Goal: Information Seeking & Learning: Find specific fact

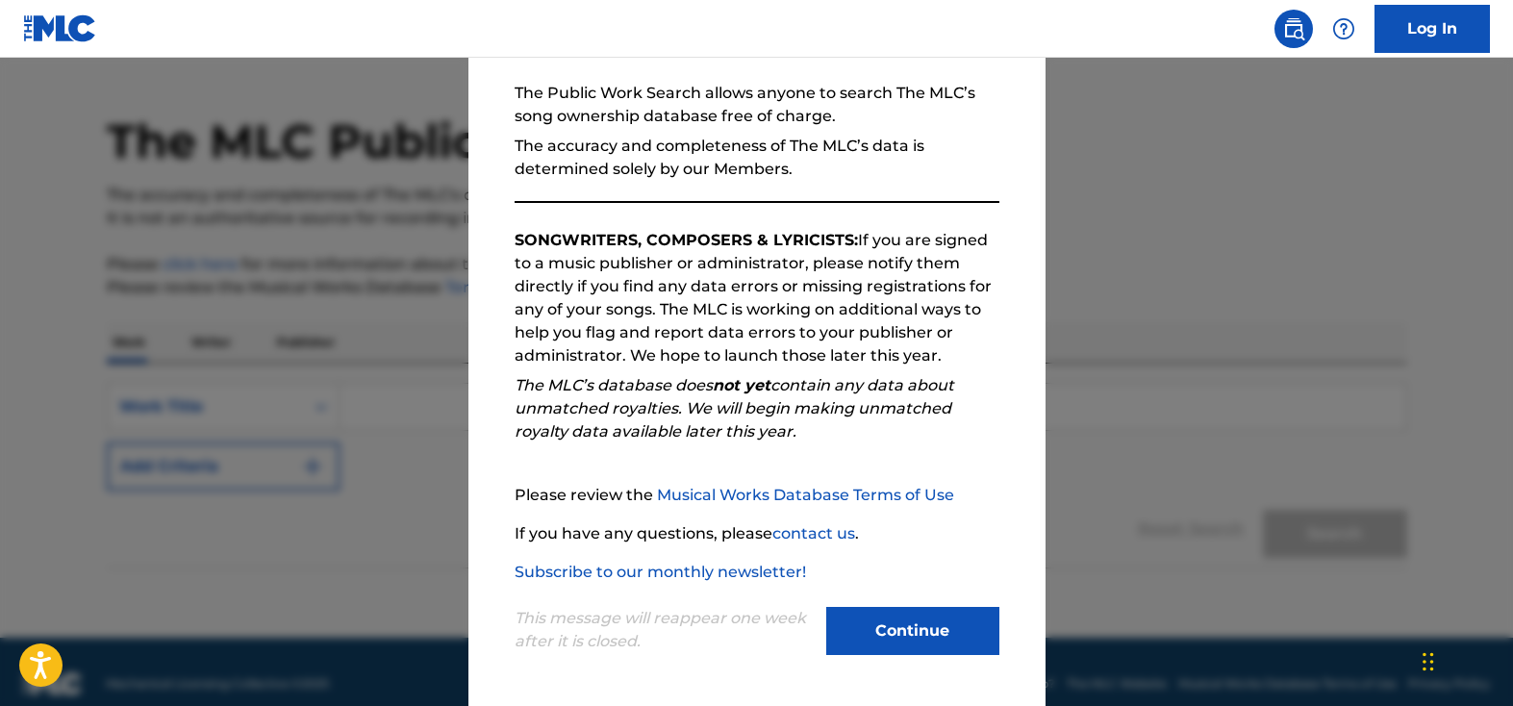
scroll to position [69, 0]
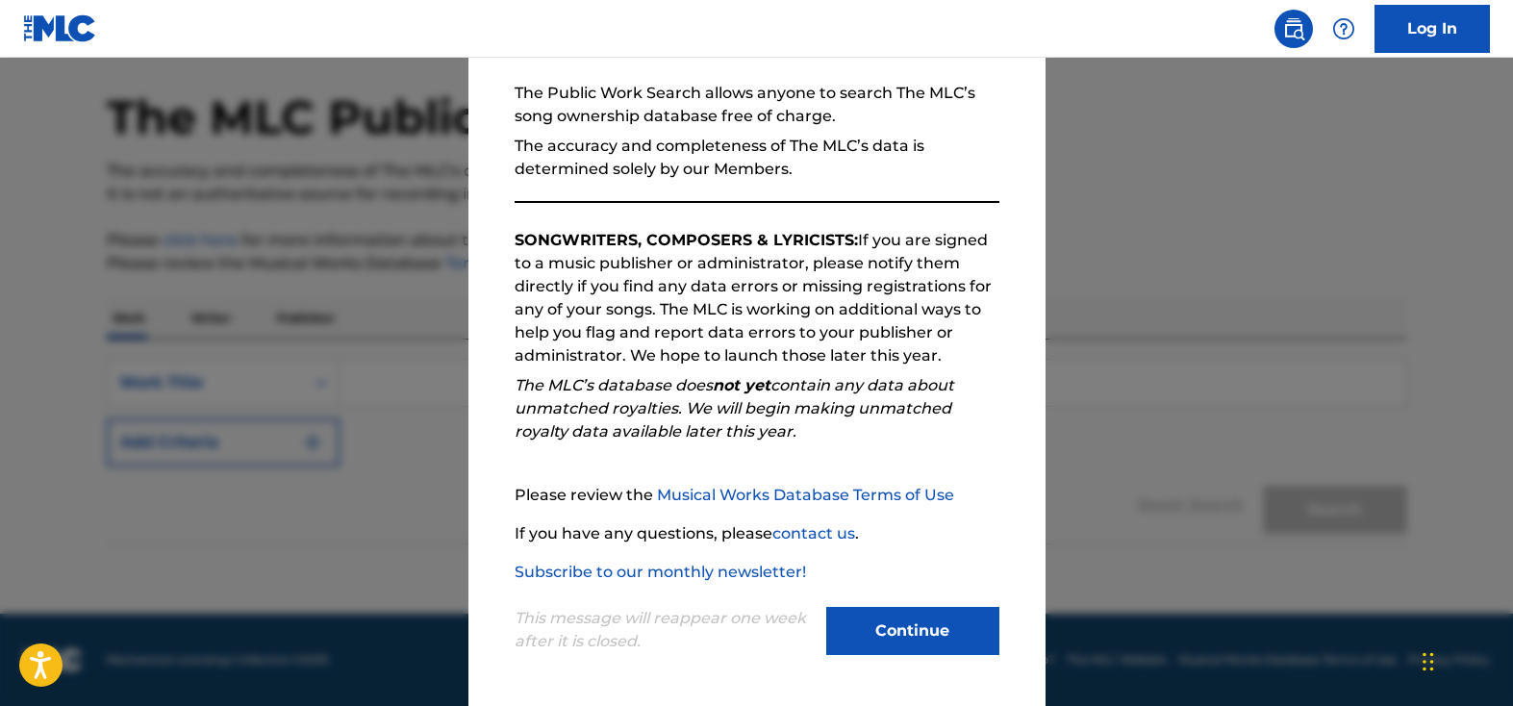
click at [904, 633] on button "Continue" at bounding box center [912, 631] width 173 height 48
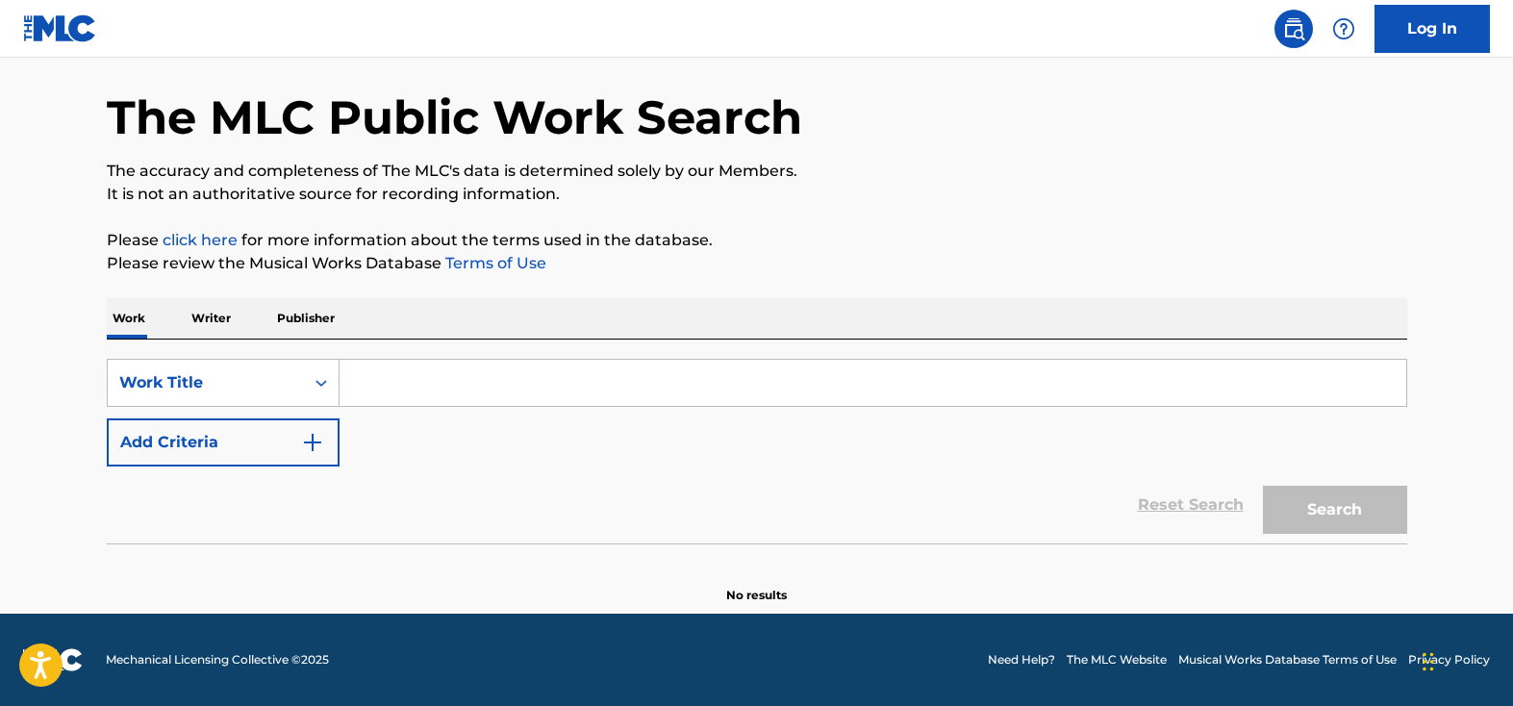
click at [410, 379] on input "Search Form" at bounding box center [873, 383] width 1067 height 46
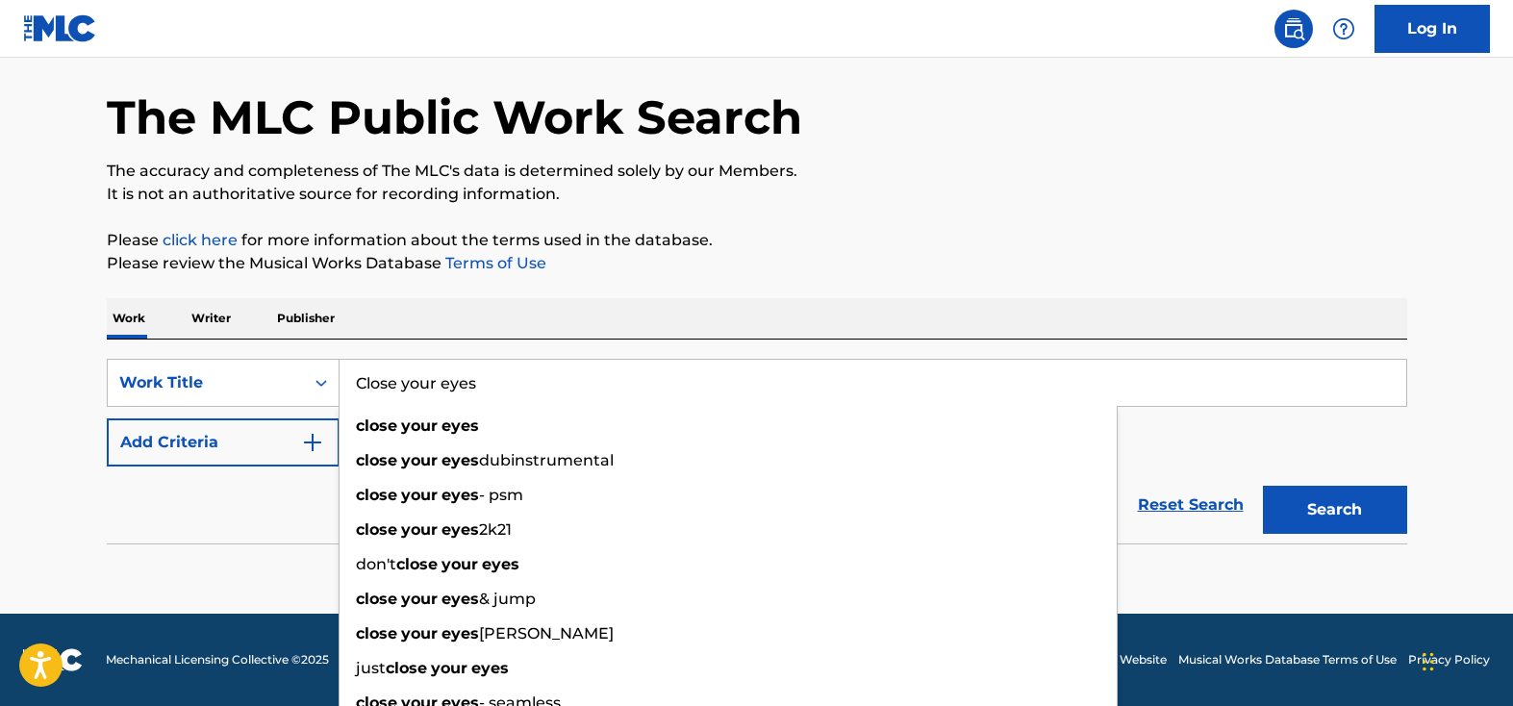
click at [428, 380] on input "Close your eyes" at bounding box center [873, 383] width 1067 height 46
click at [505, 389] on input "Close your eyes" at bounding box center [873, 383] width 1067 height 46
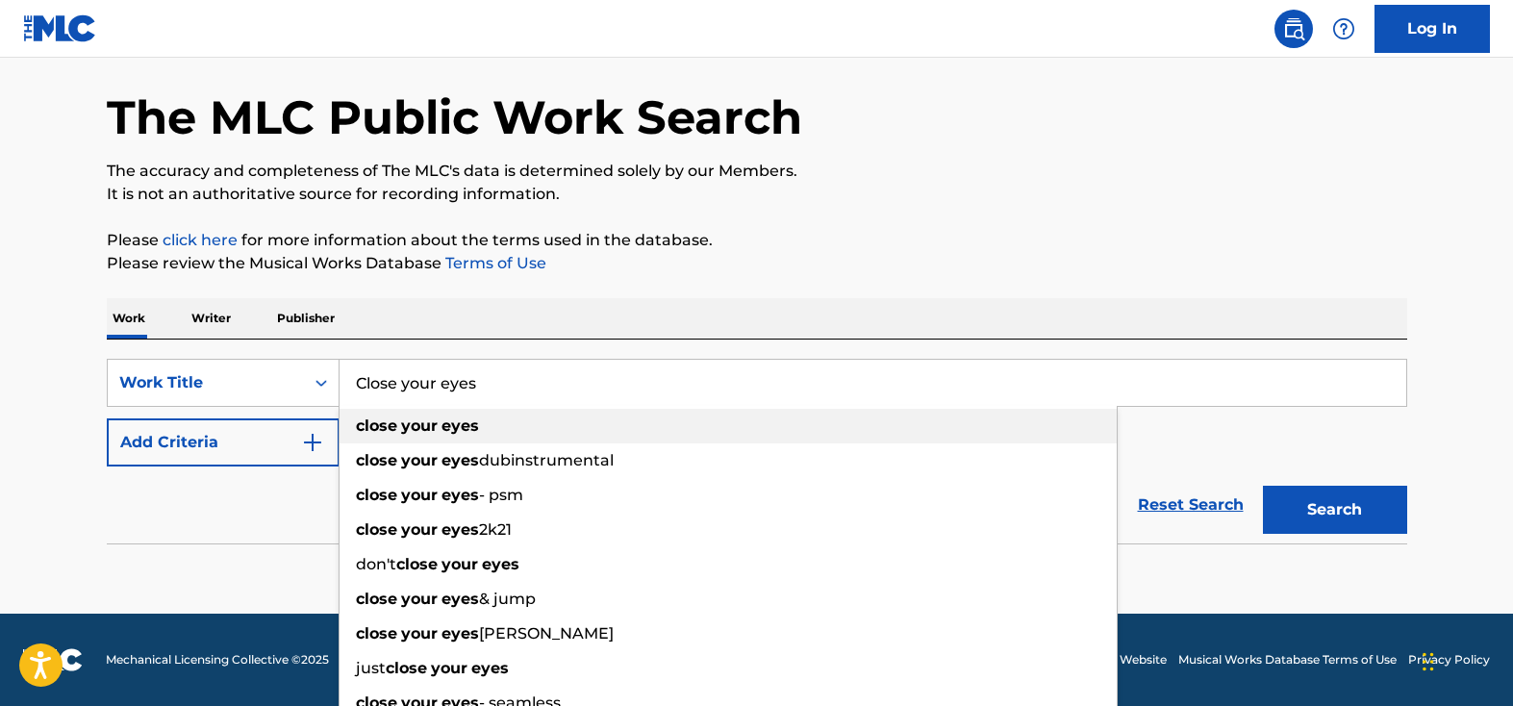
type input "Close your eyes"
click at [449, 424] on strong "eyes" at bounding box center [461, 426] width 38 height 18
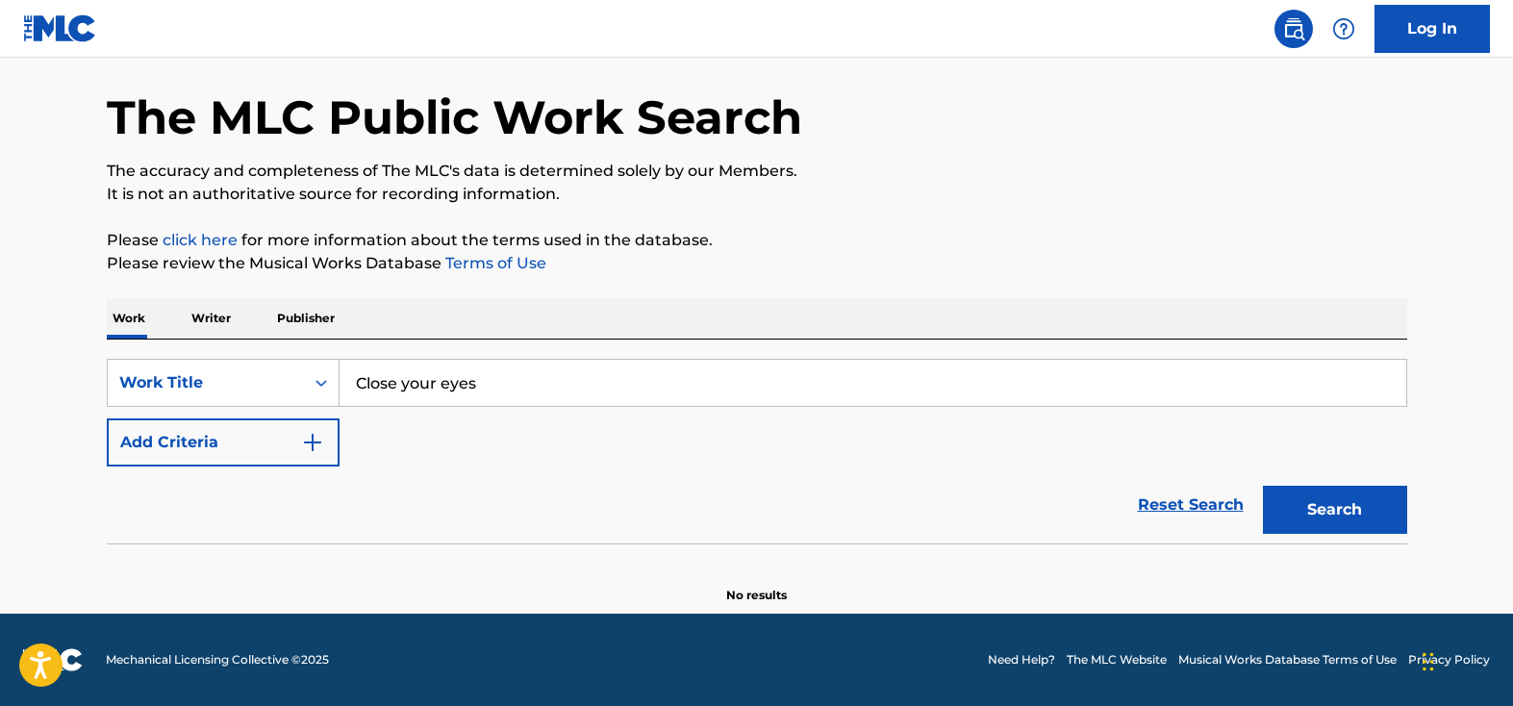
click at [1346, 515] on button "Search" at bounding box center [1335, 510] width 144 height 48
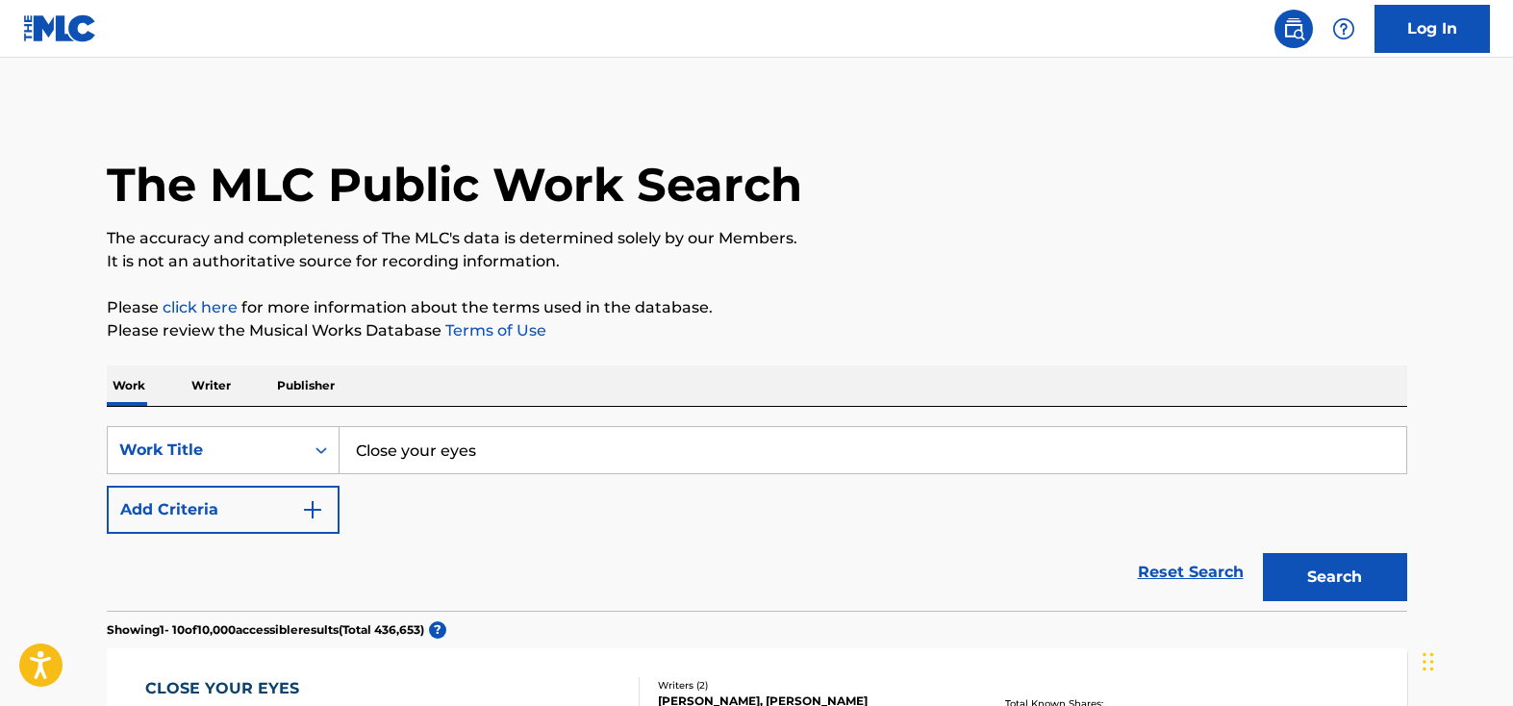
scroll to position [0, 0]
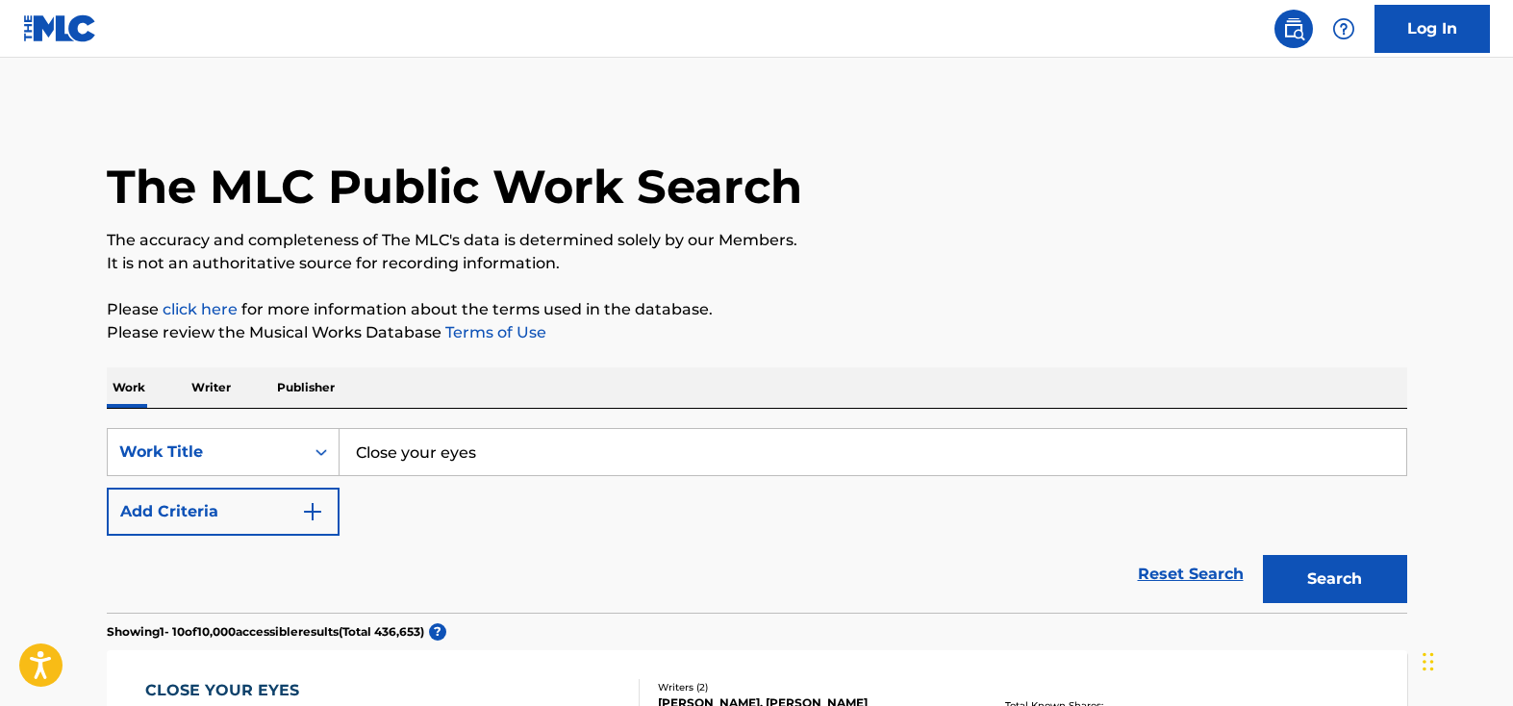
click at [160, 511] on button "Add Criteria" at bounding box center [223, 512] width 233 height 48
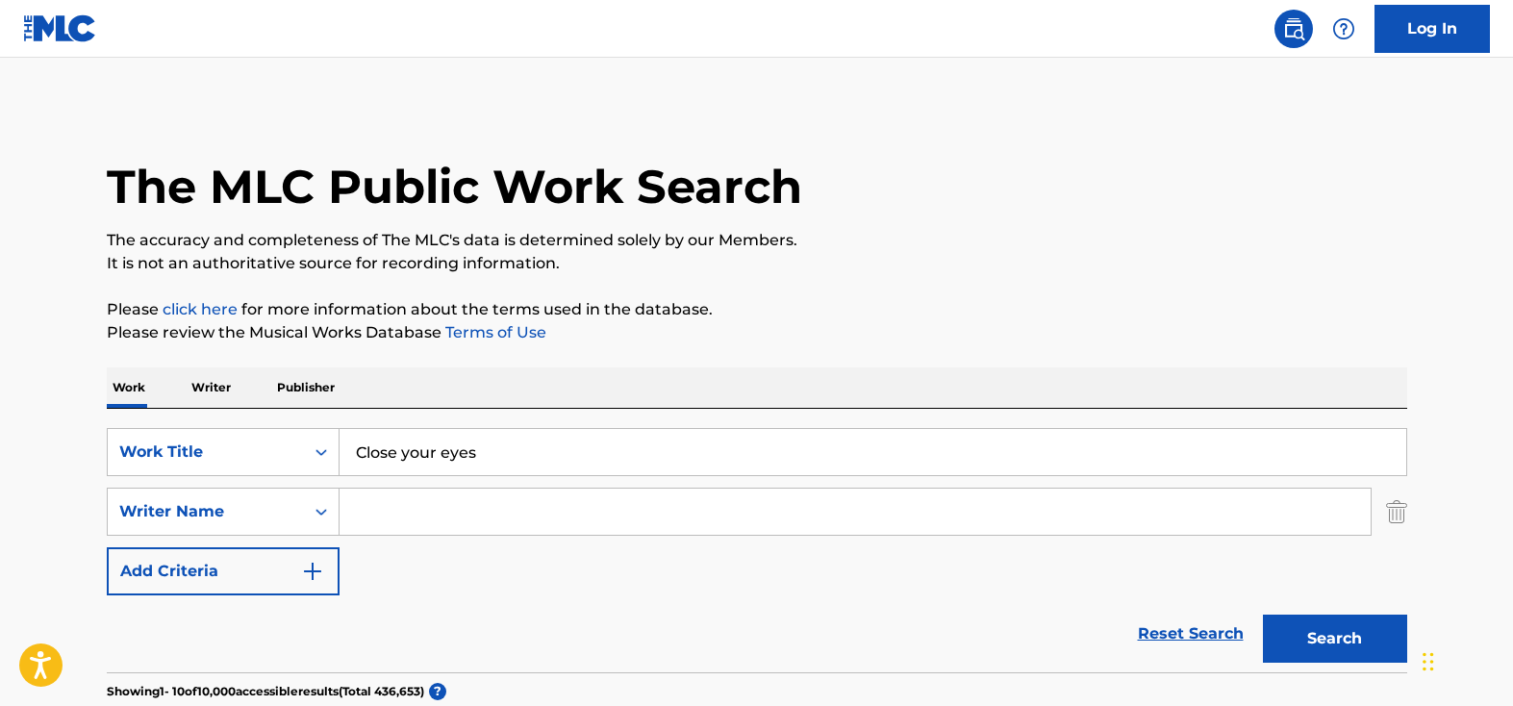
click at [377, 512] on input "Search Form" at bounding box center [855, 512] width 1031 height 46
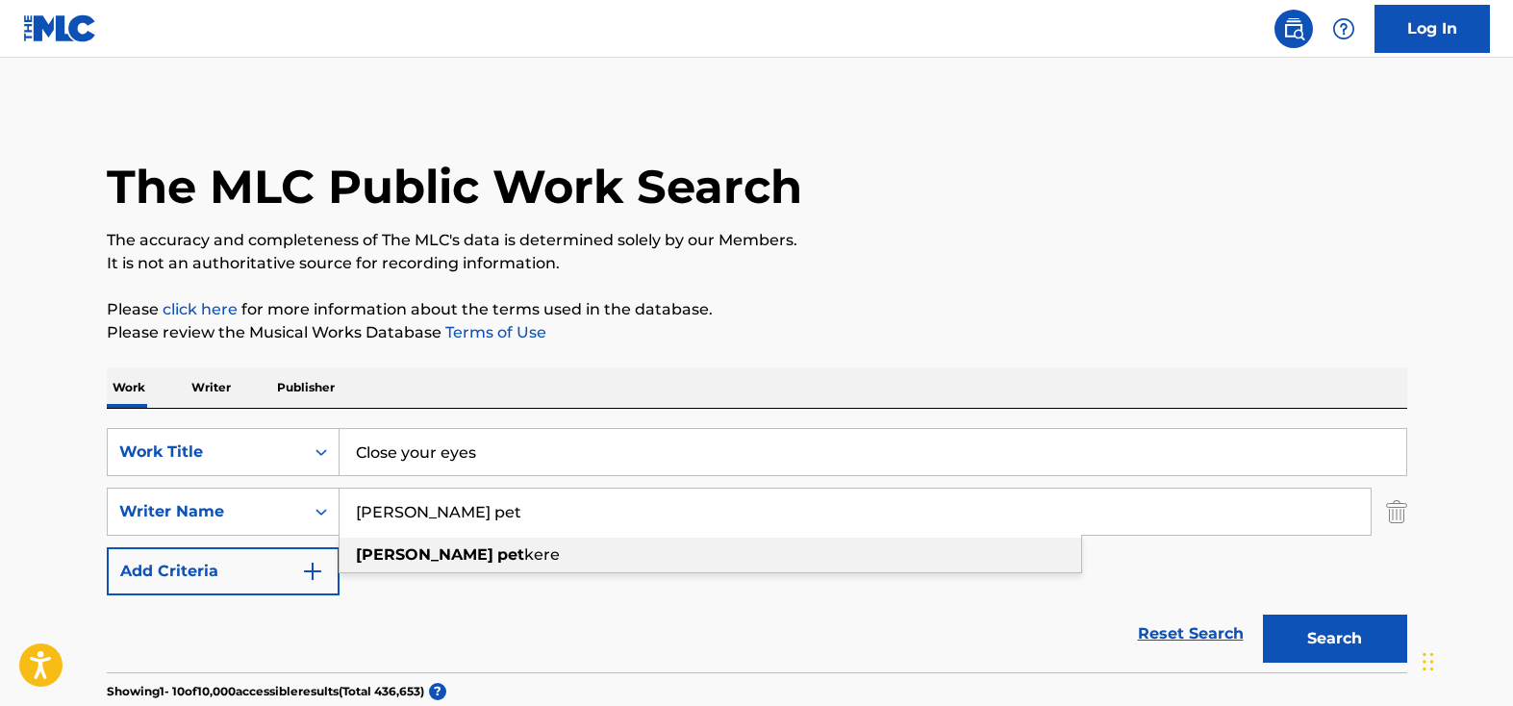
click at [375, 558] on strong "[PERSON_NAME]" at bounding box center [425, 554] width 138 height 18
type input "[PERSON_NAME]"
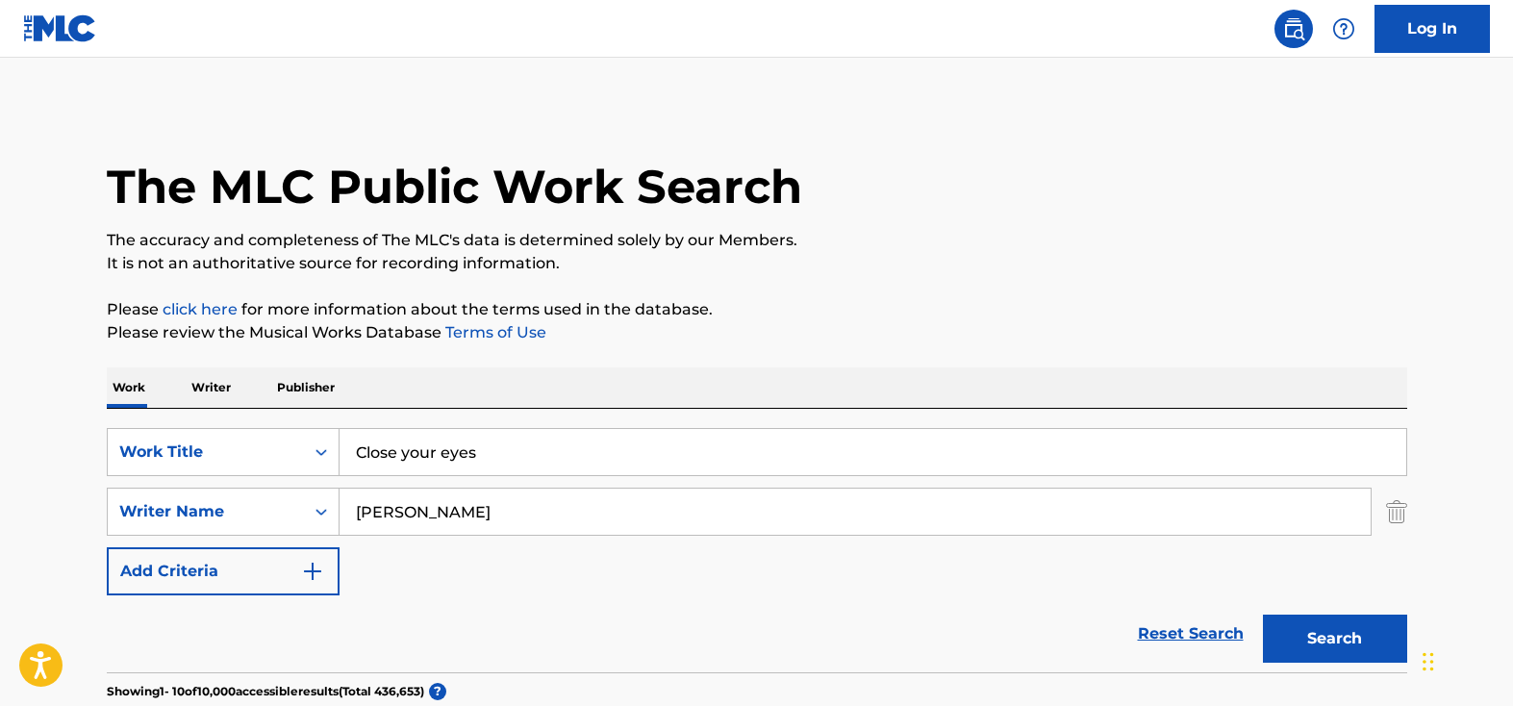
click at [1340, 641] on button "Search" at bounding box center [1335, 639] width 144 height 48
click at [1333, 634] on button "Search" at bounding box center [1335, 639] width 144 height 48
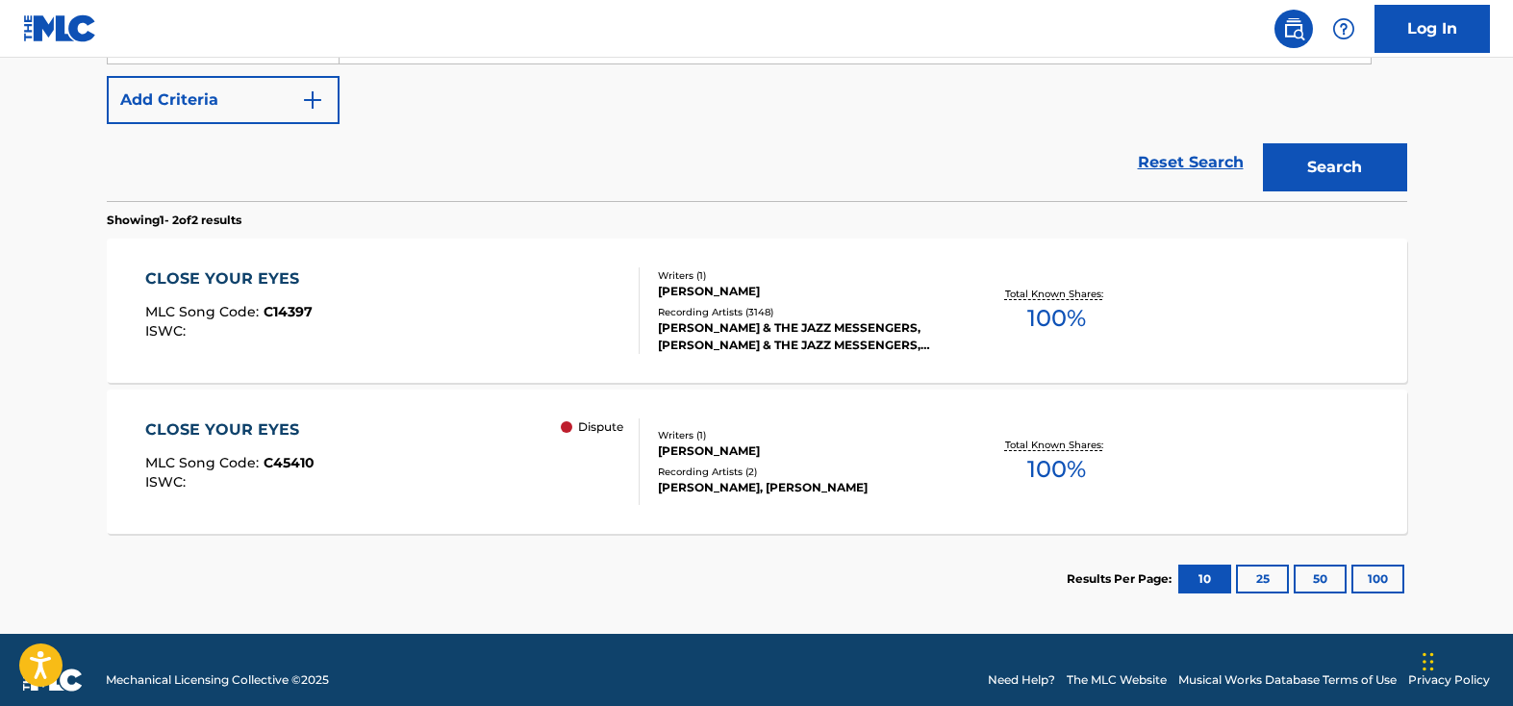
scroll to position [492, 0]
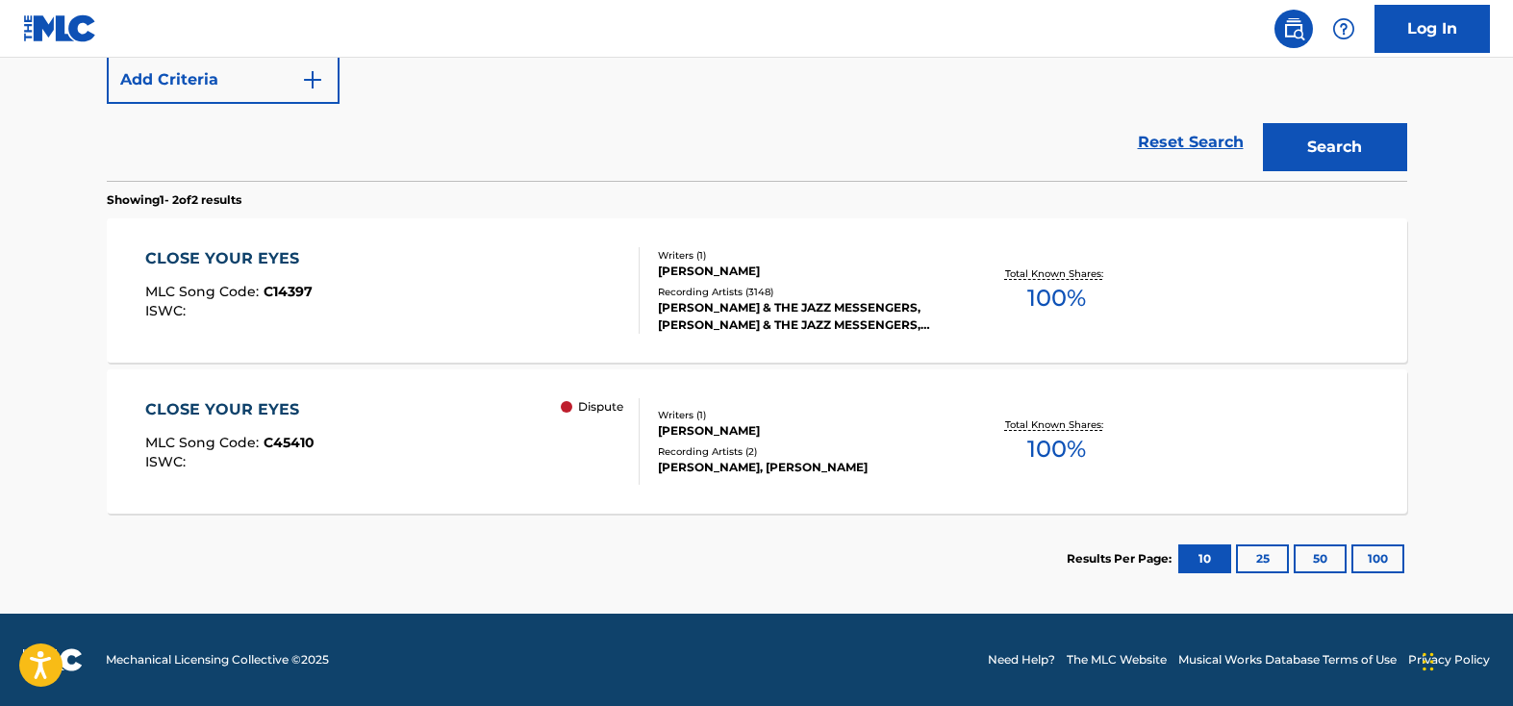
click at [317, 269] on div "CLOSE YOUR EYES MLC Song Code : C14397 ISWC :" at bounding box center [392, 290] width 494 height 87
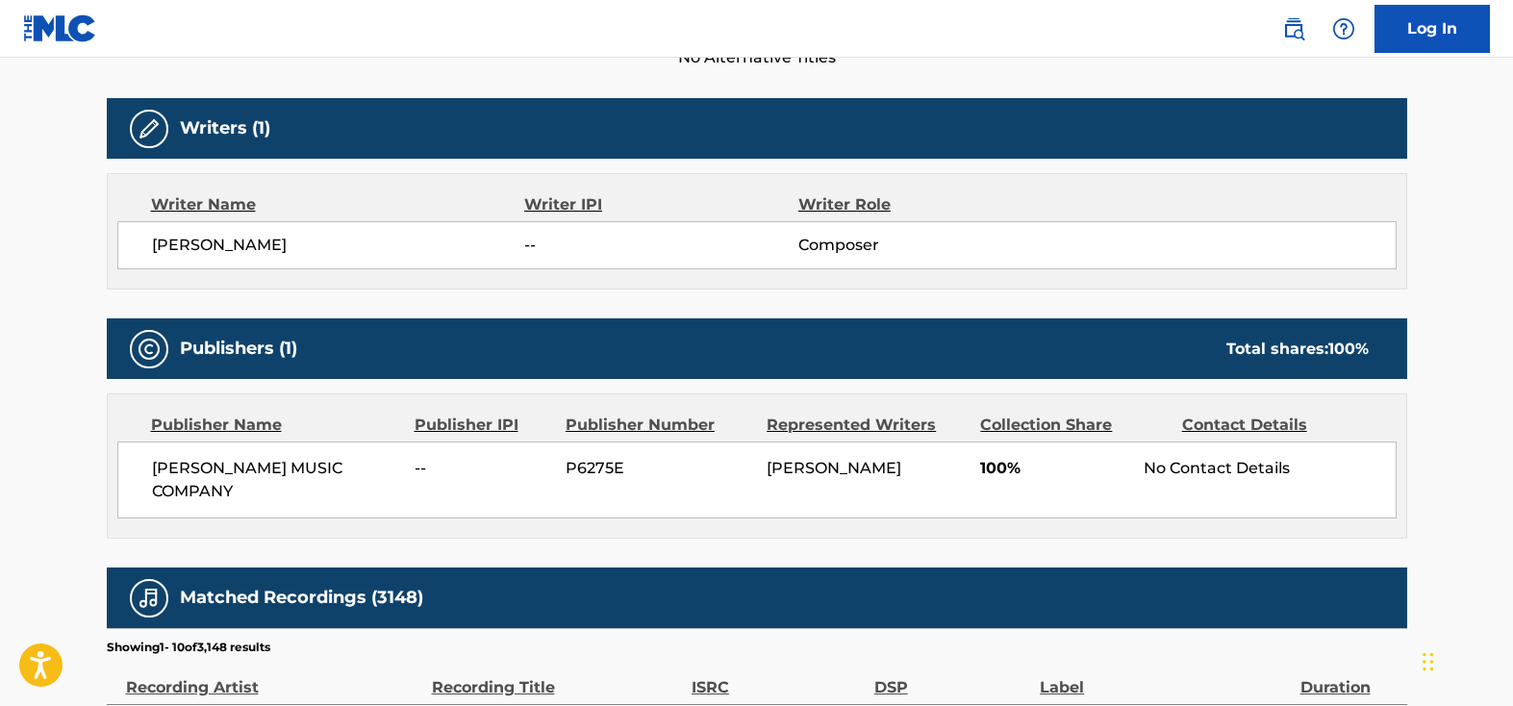
scroll to position [559, 0]
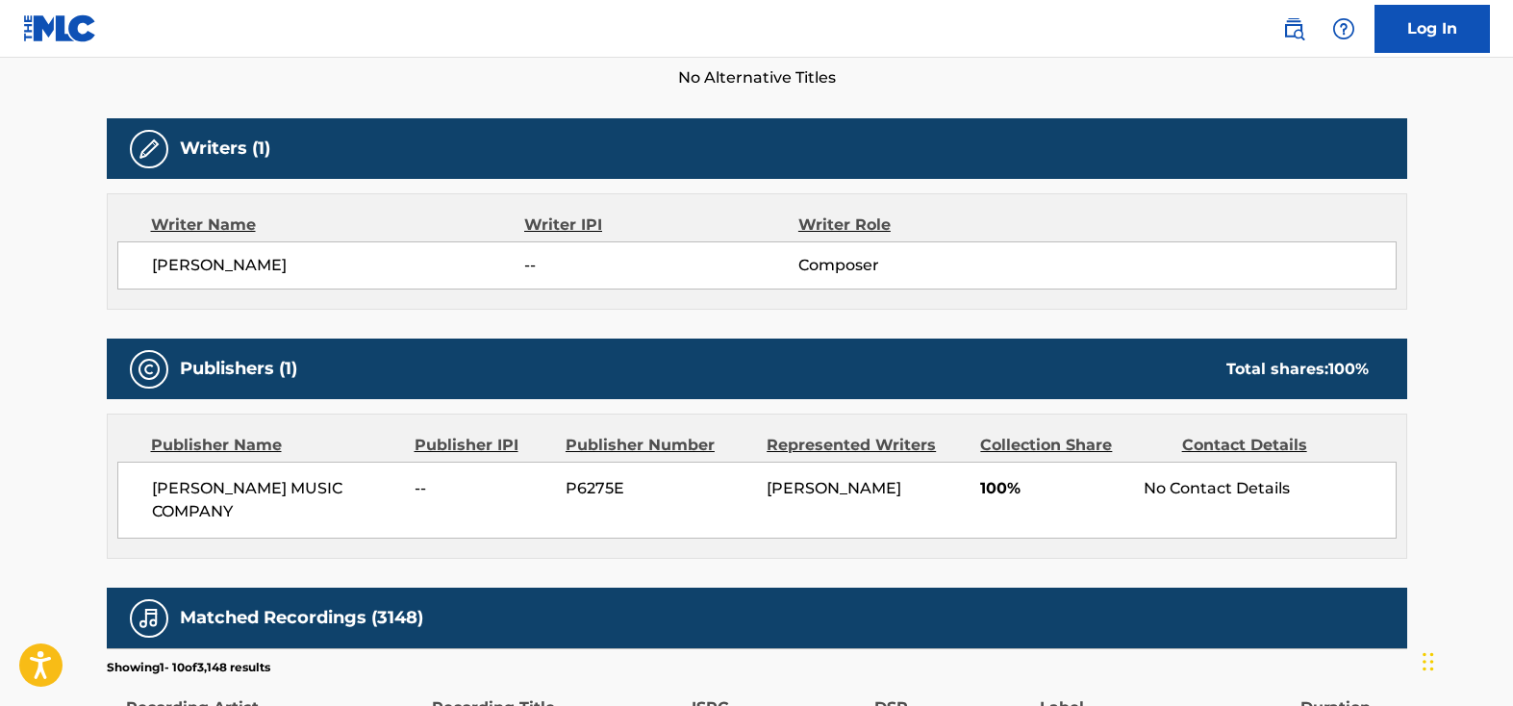
click at [327, 266] on span "[PERSON_NAME]" at bounding box center [338, 265] width 373 height 23
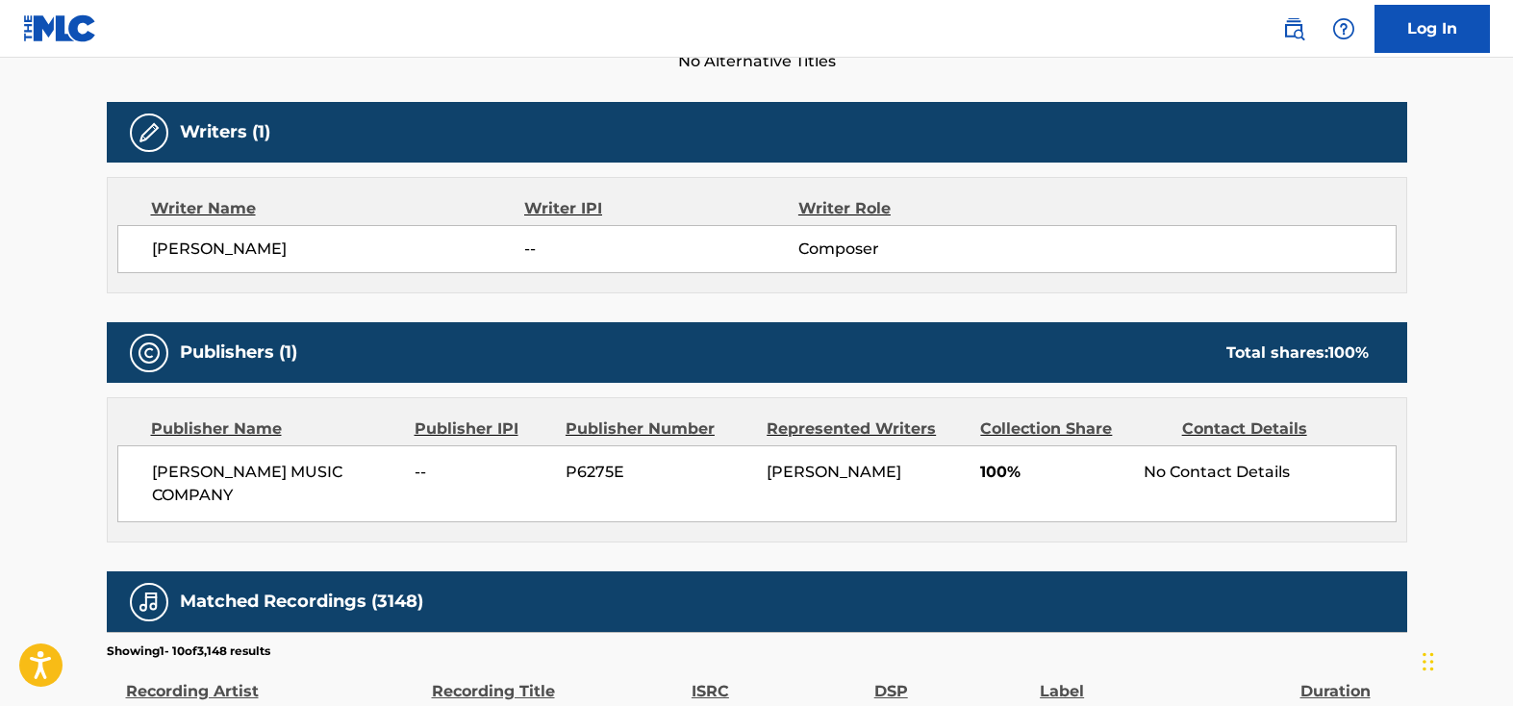
scroll to position [549, 0]
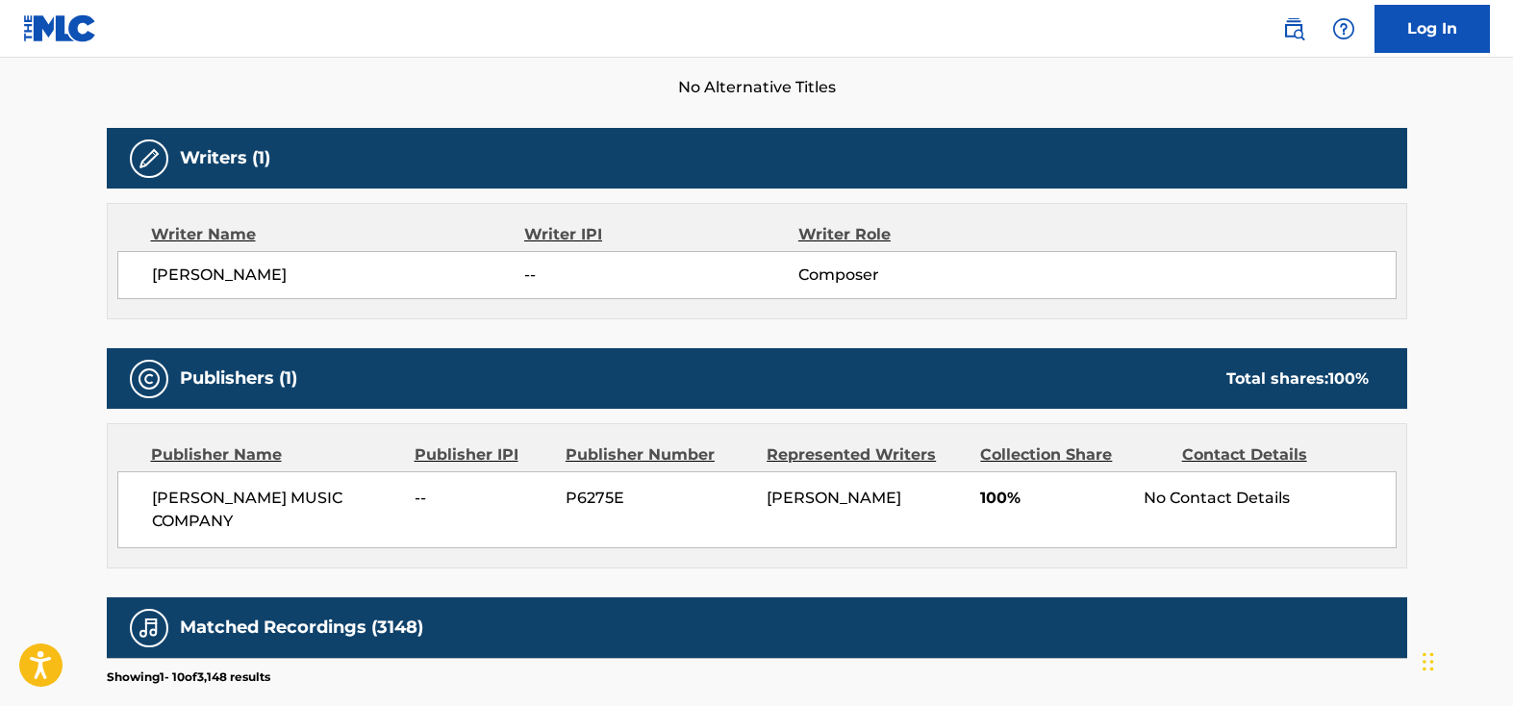
drag, startPoint x: 321, startPoint y: 273, endPoint x: 122, endPoint y: 251, distance: 200.4
click at [122, 251] on div "[PERSON_NAME] -- Composer" at bounding box center [756, 275] width 1279 height 48
copy span "[PERSON_NAME]"
drag, startPoint x: 276, startPoint y: 519, endPoint x: 144, endPoint y: 491, distance: 134.9
click at [144, 491] on div "[PERSON_NAME] MUSIC COMPANY -- P6275E [PERSON_NAME] 100% No Contact Details" at bounding box center [756, 509] width 1279 height 77
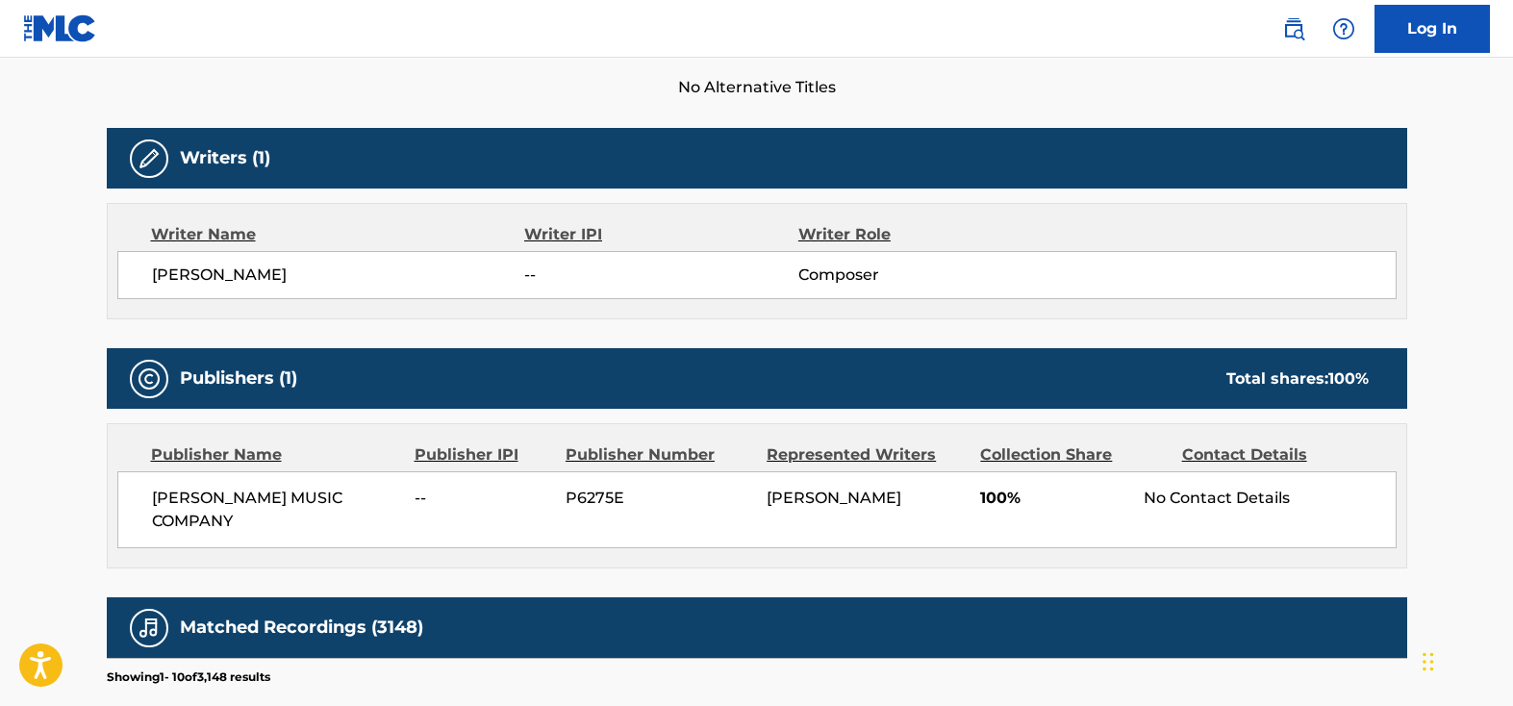
copy span "[PERSON_NAME] MUSIC COMPANY"
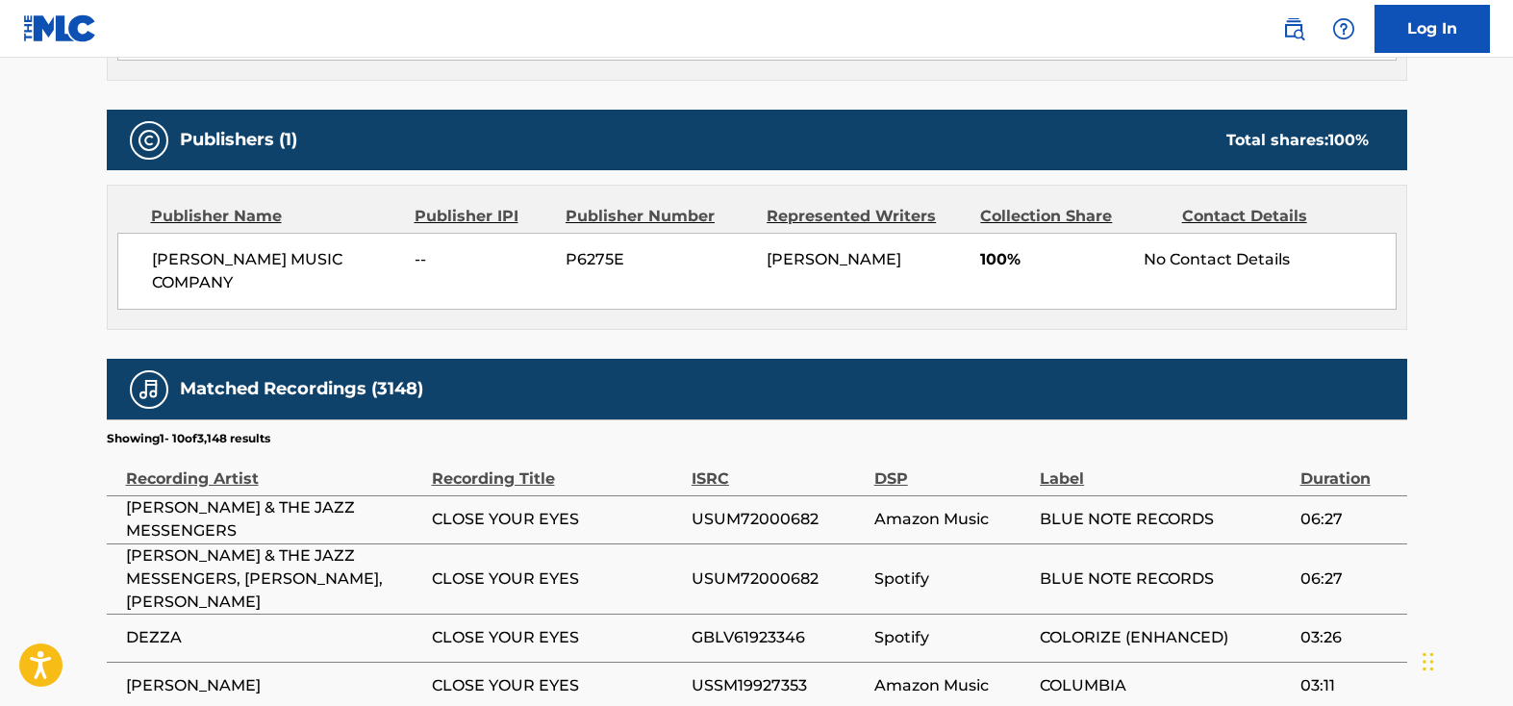
scroll to position [791, 0]
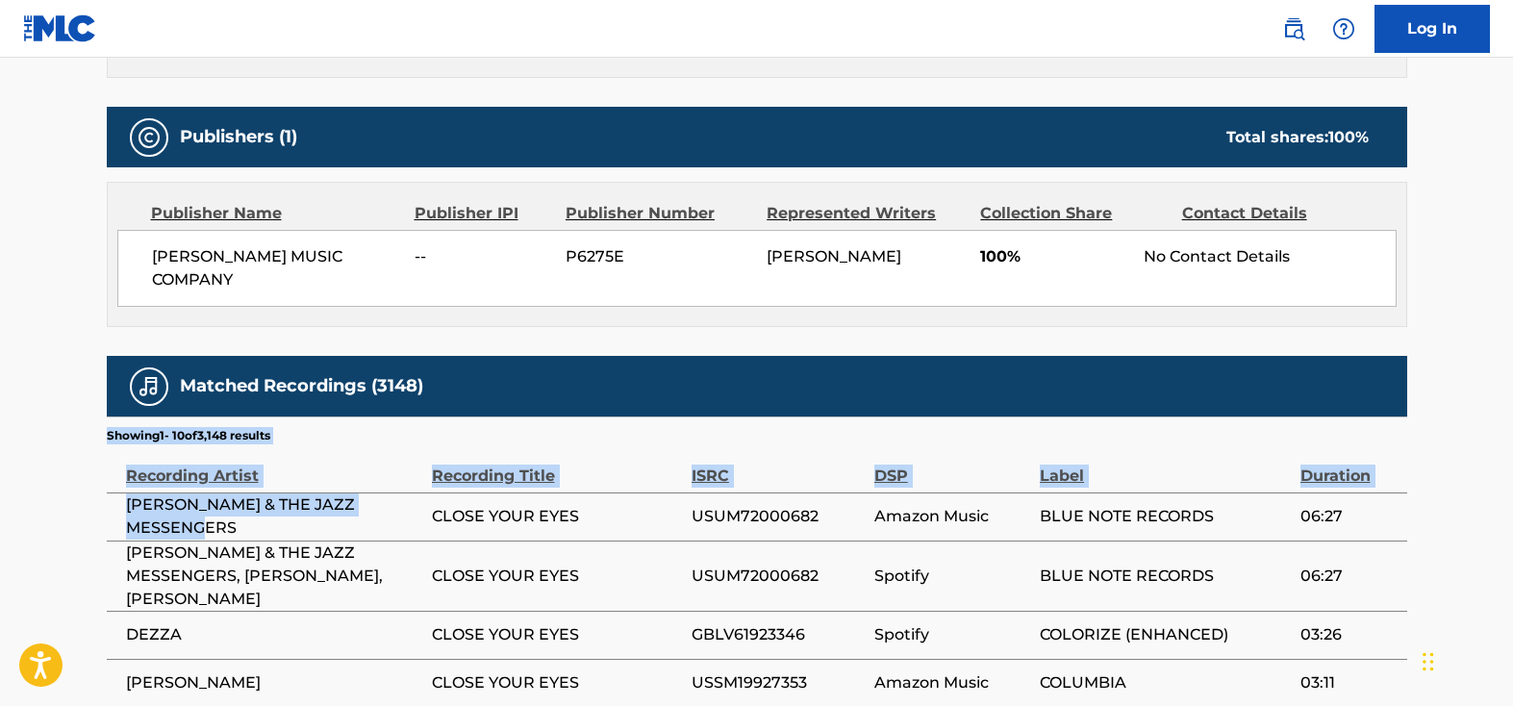
drag, startPoint x: 240, startPoint y: 529, endPoint x: 103, endPoint y: 515, distance: 137.4
click at [103, 515] on div "< Back to public search results Copy work link CLOSE YOUR EYES Work Detail Memb…" at bounding box center [757, 190] width 1347 height 1750
copy div "Showing 1 - 10 of 3,148 results Recording Artist Recording Title ISRC DSP Label…"
click at [90, 507] on div "< Back to public search results Copy work link CLOSE YOUR EYES Work Detail Memb…" at bounding box center [757, 190] width 1347 height 1750
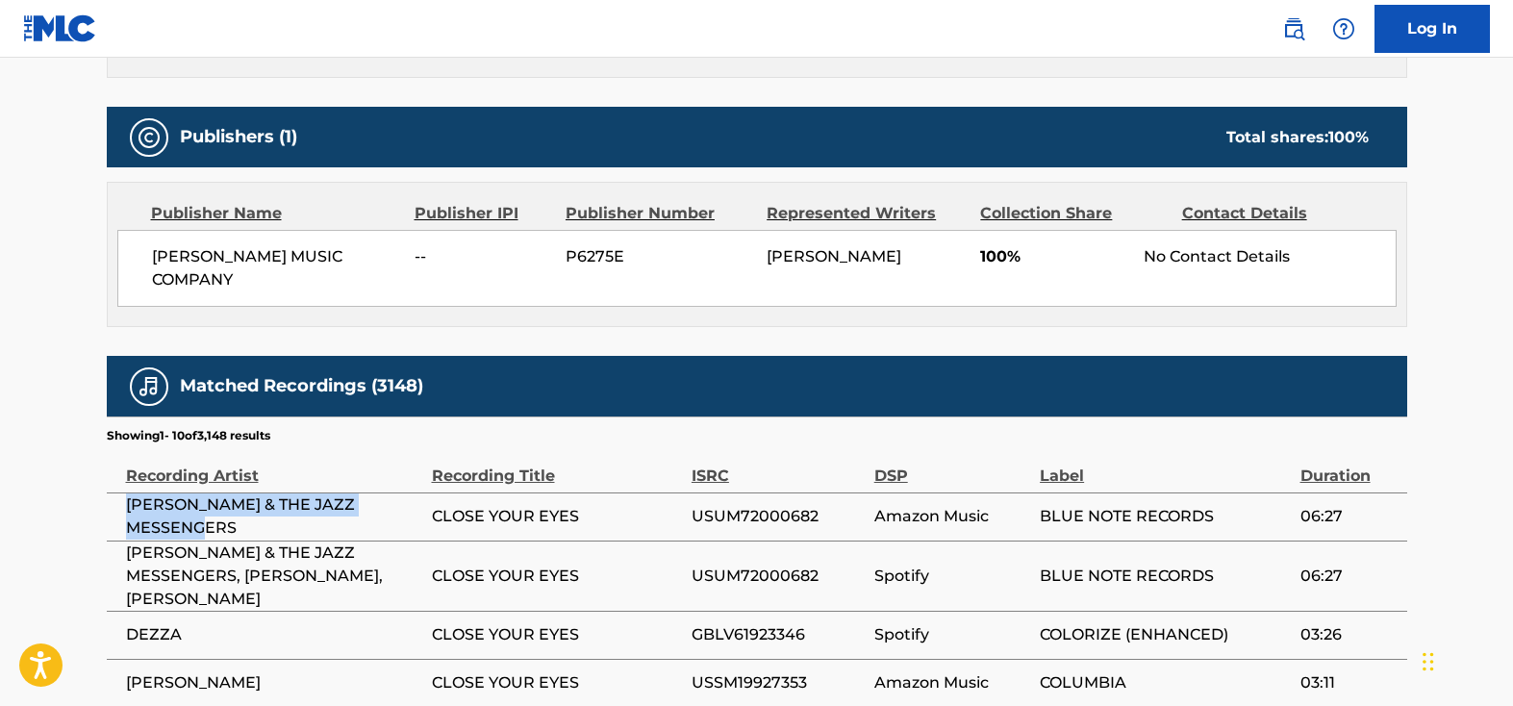
drag, startPoint x: 224, startPoint y: 527, endPoint x: 109, endPoint y: 512, distance: 116.5
click at [109, 512] on td "[PERSON_NAME] & THE JAZZ MESSENGERS" at bounding box center [269, 517] width 325 height 48
copy span "[PERSON_NAME] & THE JAZZ MESSENGERS"
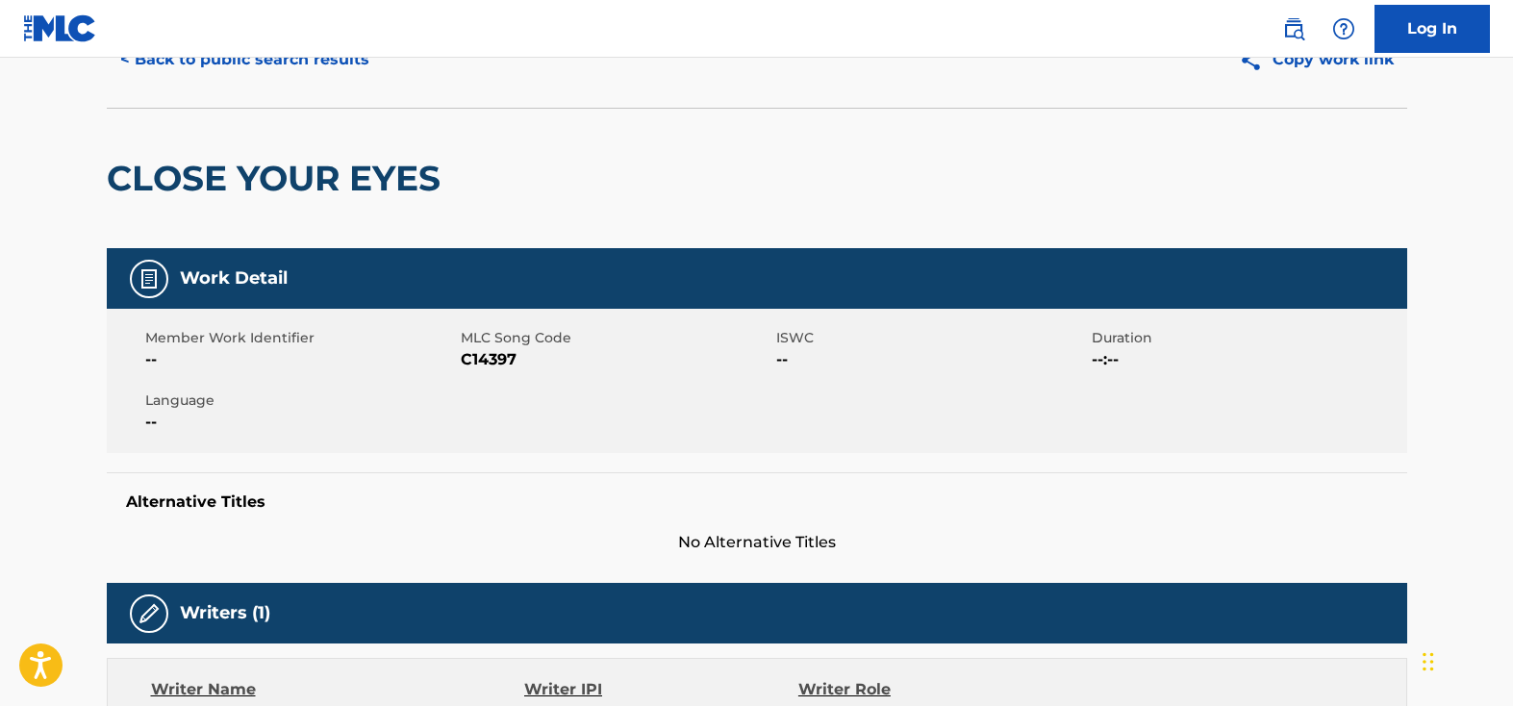
scroll to position [0, 0]
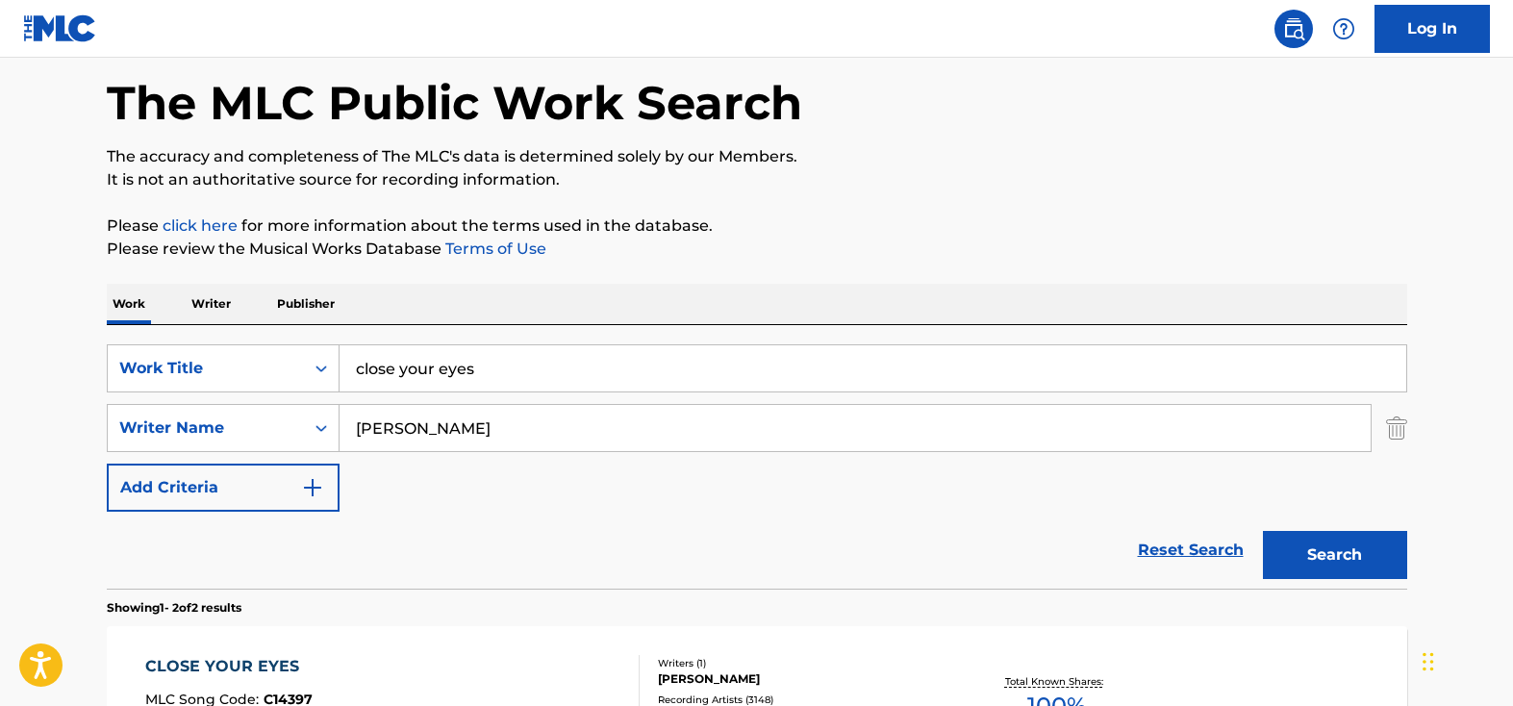
scroll to position [68, 0]
